Goal: Task Accomplishment & Management: Complete application form

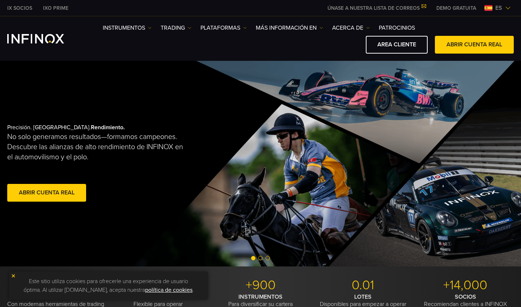
click at [41, 41] on img "INFINOX Logo" at bounding box center [35, 38] width 57 height 9
click at [447, 43] on link "ABRIR CUENTA REAL" at bounding box center [474, 45] width 79 height 18
